Goal: Transaction & Acquisition: Purchase product/service

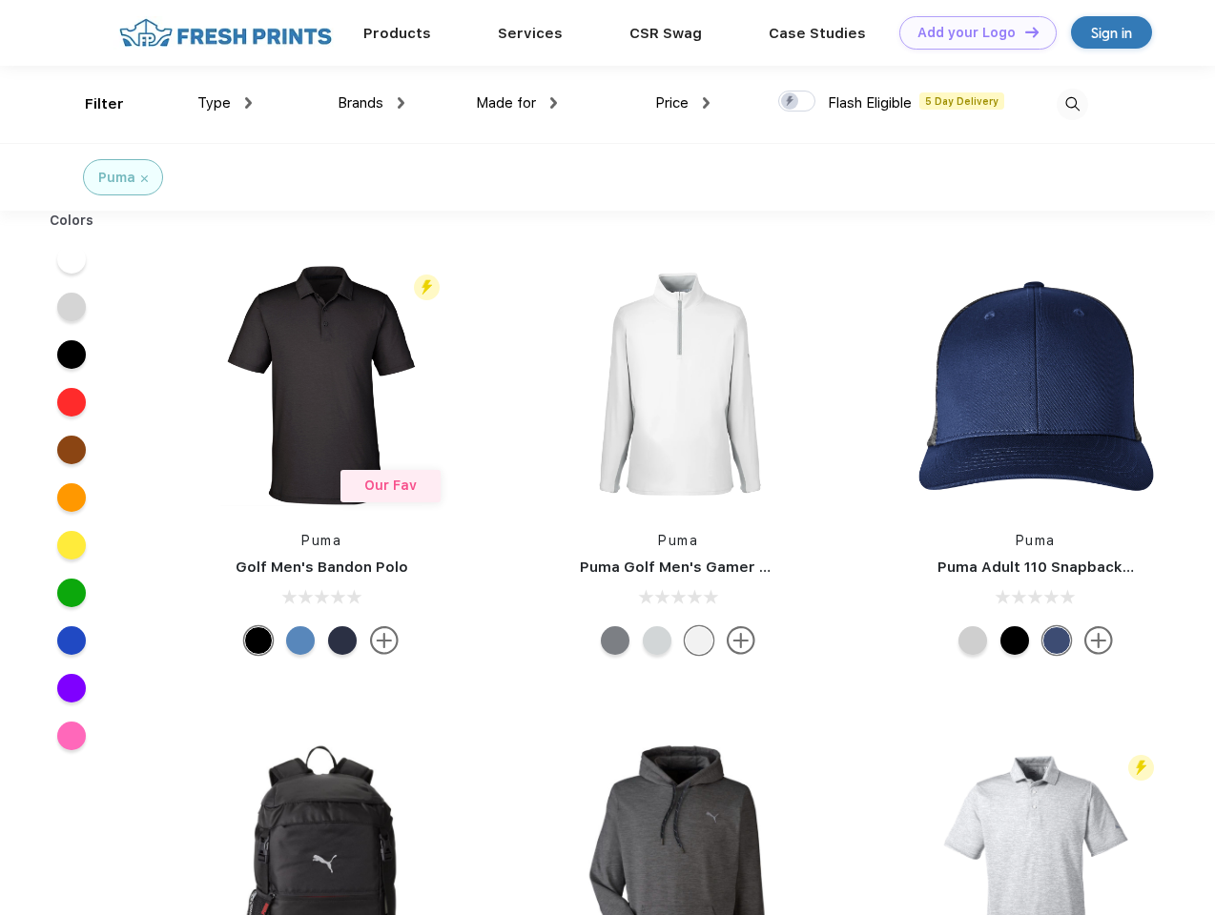
click at [971, 32] on link "Add your Logo Design Tool" at bounding box center [977, 32] width 157 height 33
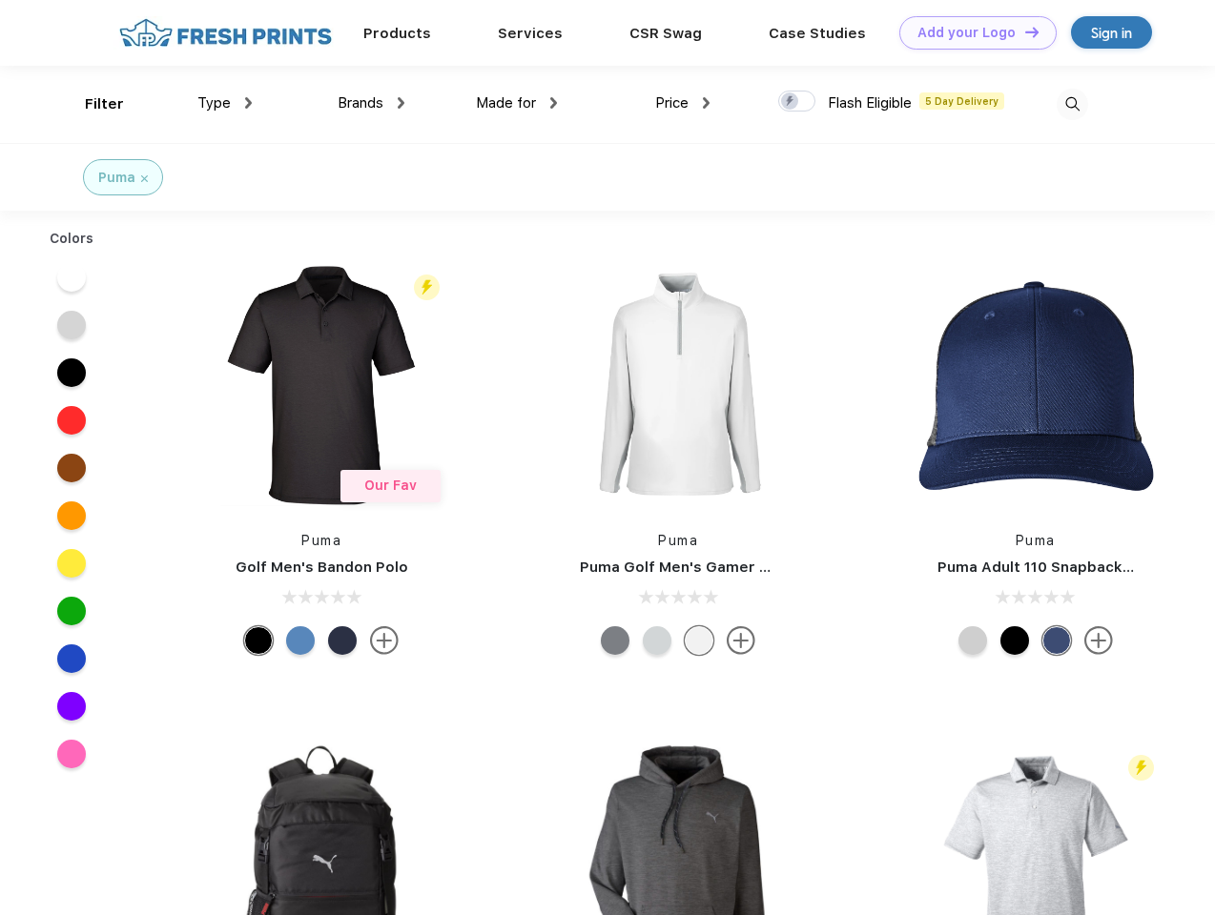
click at [0, 0] on div "Design Tool" at bounding box center [0, 0] width 0 height 0
click at [1023, 31] on link "Add your Logo Design Tool" at bounding box center [977, 32] width 157 height 33
click at [92, 104] on div "Filter" at bounding box center [104, 104] width 39 height 22
click at [225, 103] on span "Type" at bounding box center [213, 102] width 33 height 17
click at [371, 103] on span "Brands" at bounding box center [360, 102] width 46 height 17
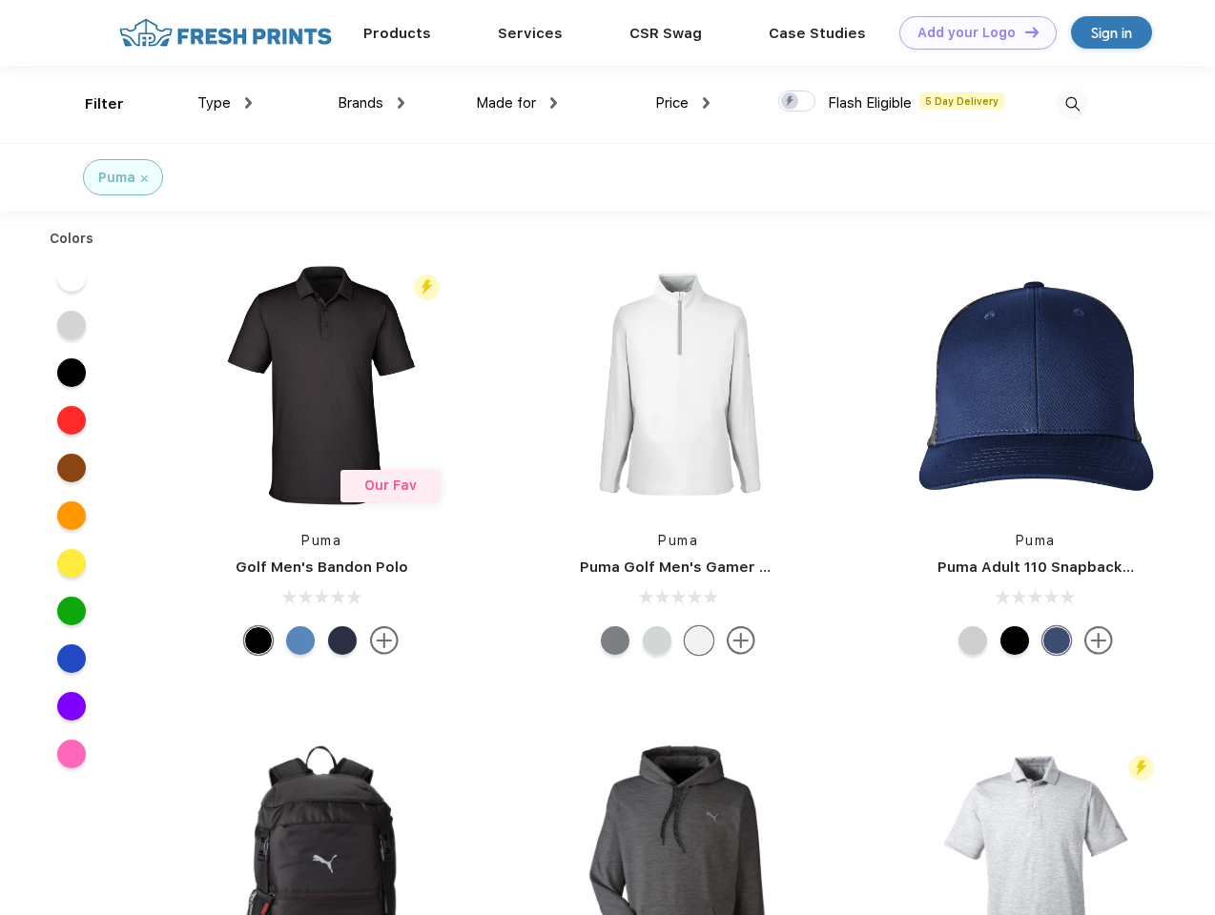
click at [517, 103] on span "Made for" at bounding box center [506, 102] width 60 height 17
click at [683, 103] on span "Price" at bounding box center [671, 102] width 33 height 17
click at [797, 102] on div at bounding box center [796, 101] width 37 height 21
click at [790, 102] on input "checkbox" at bounding box center [784, 96] width 12 height 12
click at [1072, 104] on img at bounding box center [1071, 104] width 31 height 31
